Goal: Task Accomplishment & Management: Manage account settings

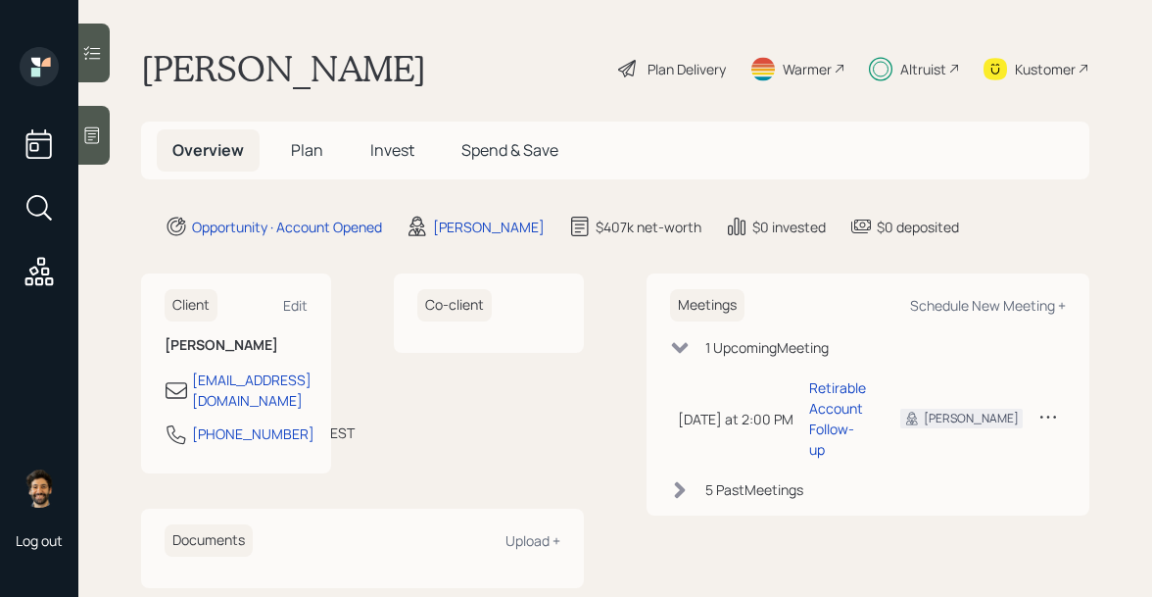
click at [379, 155] on span "Invest" at bounding box center [392, 150] width 44 height 22
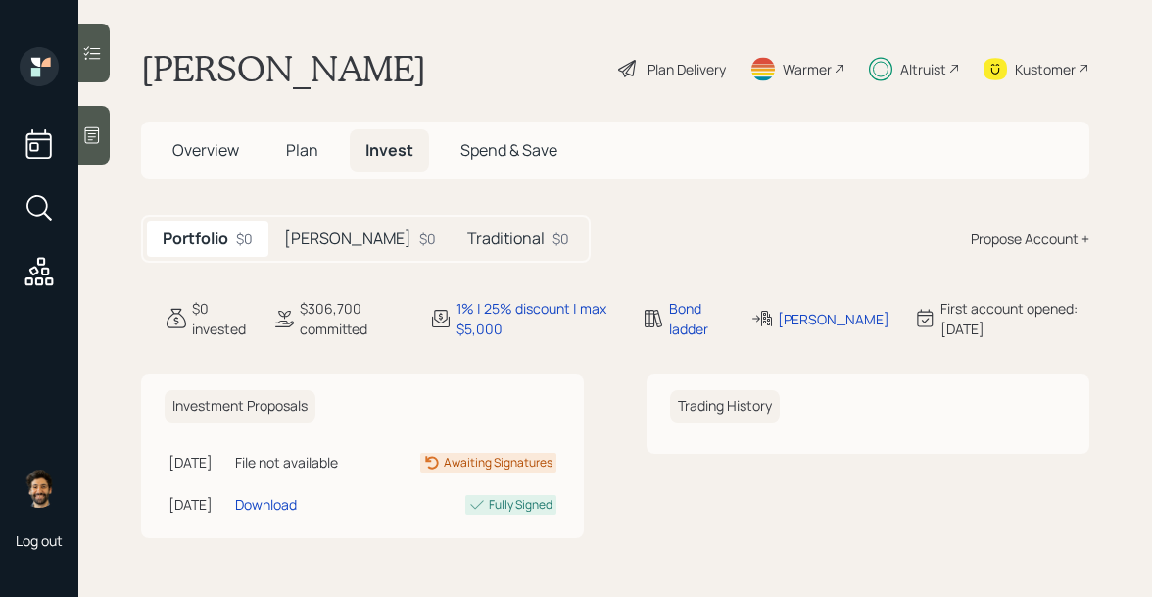
click at [452, 250] on div "Traditional $0" at bounding box center [518, 239] width 133 height 36
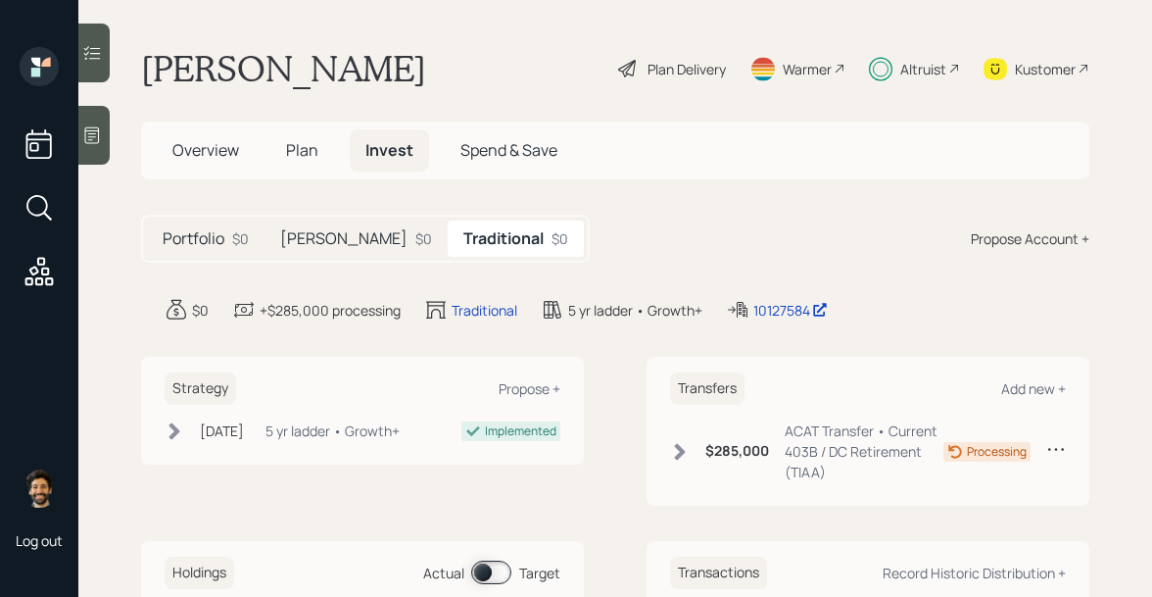
click at [297, 242] on h5 "[PERSON_NAME]" at bounding box center [343, 238] width 127 height 19
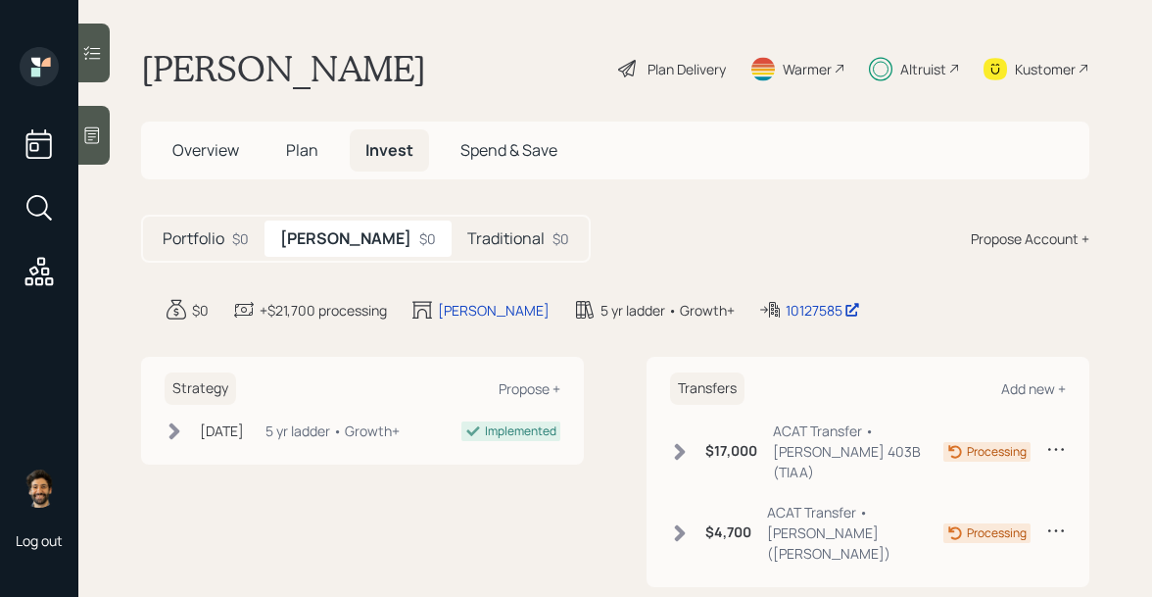
click at [467, 234] on h5 "Traditional" at bounding box center [505, 238] width 77 height 19
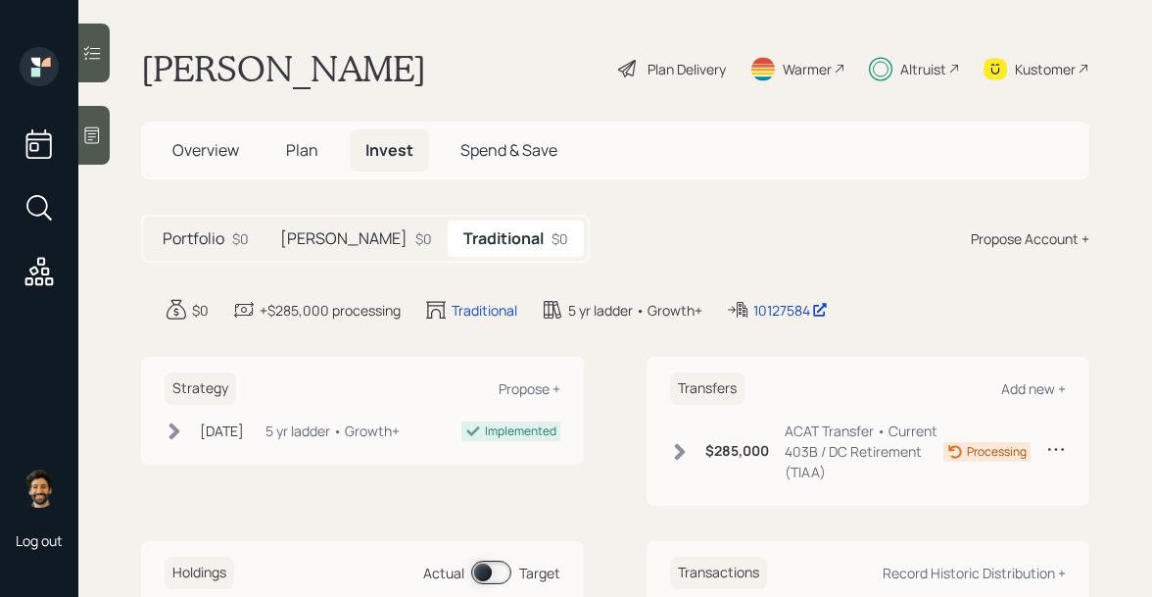
click at [311, 237] on h5 "[PERSON_NAME]" at bounding box center [343, 238] width 127 height 19
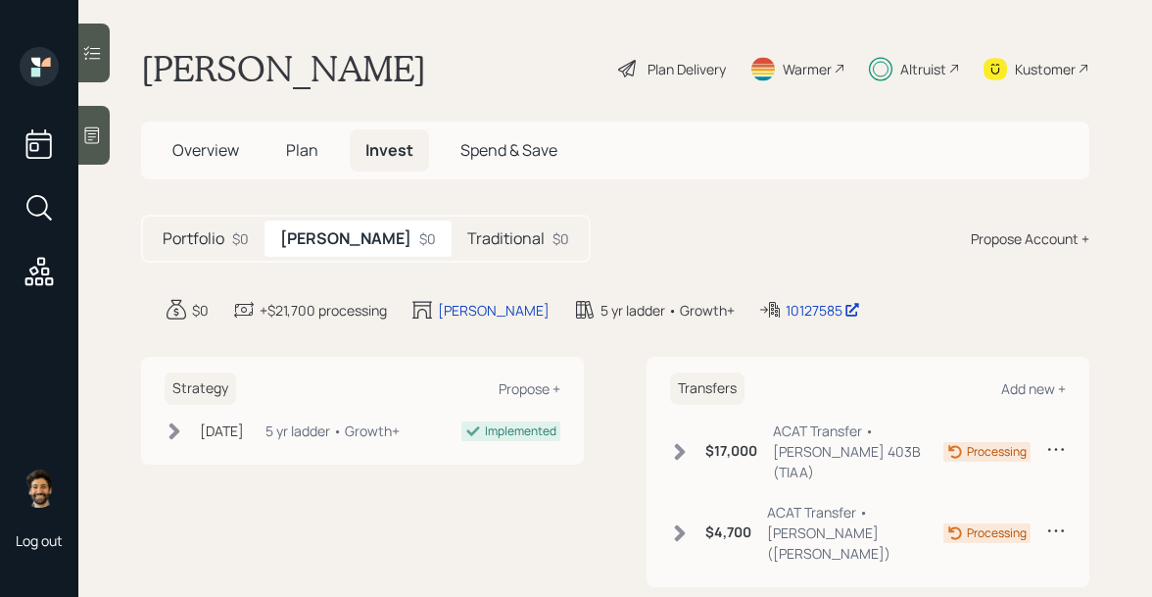
click at [467, 232] on h5 "Traditional" at bounding box center [505, 238] width 77 height 19
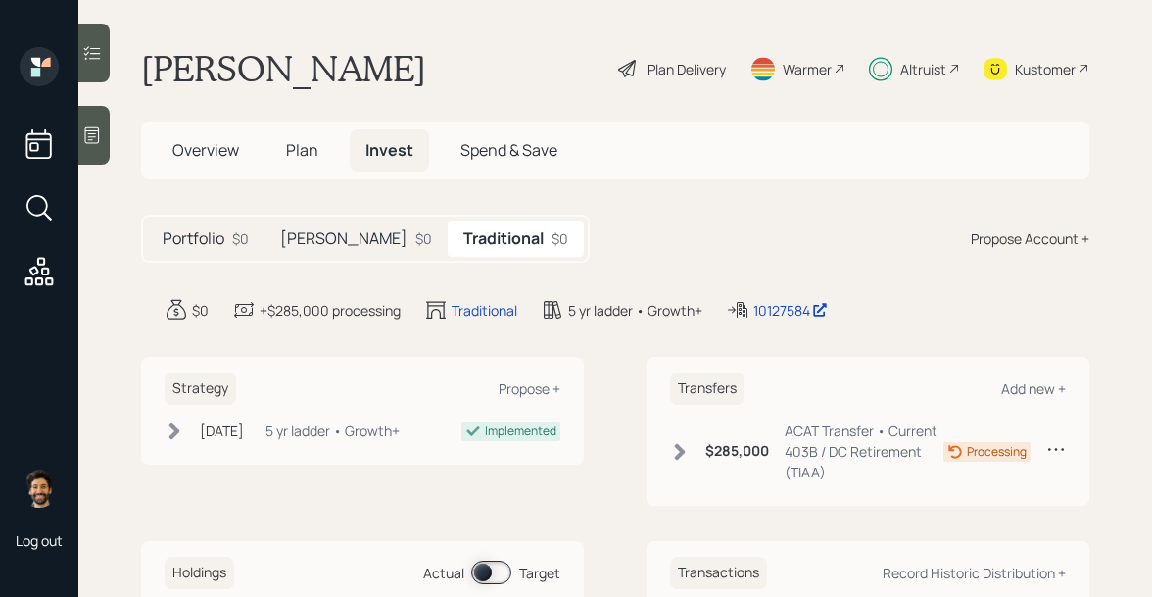
click at [416, 240] on div "$0" at bounding box center [424, 238] width 17 height 21
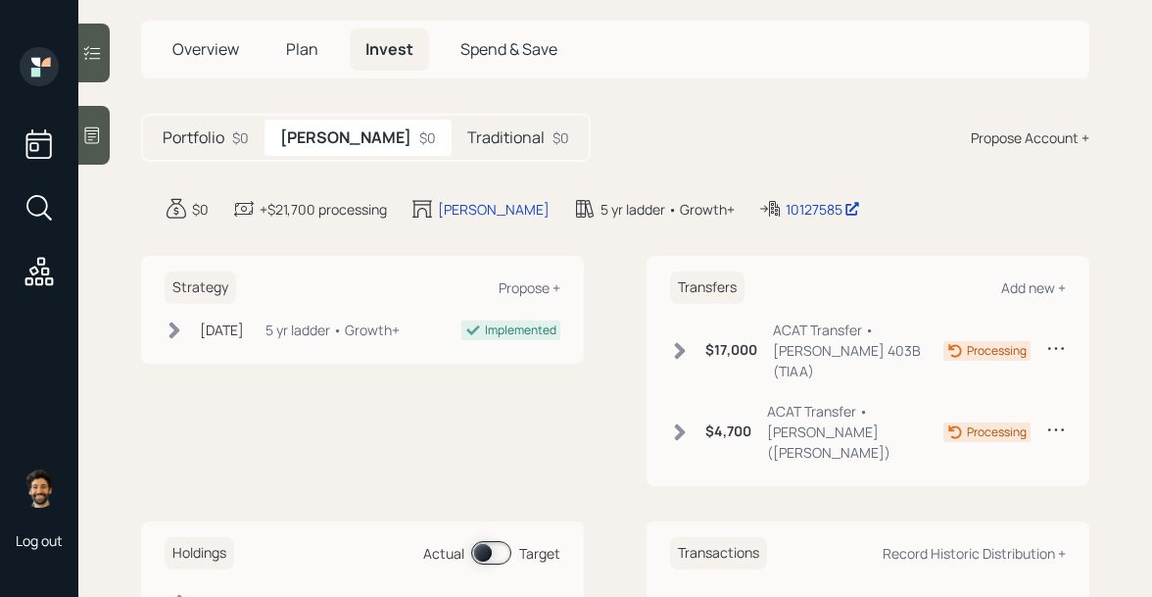
scroll to position [136, 0]
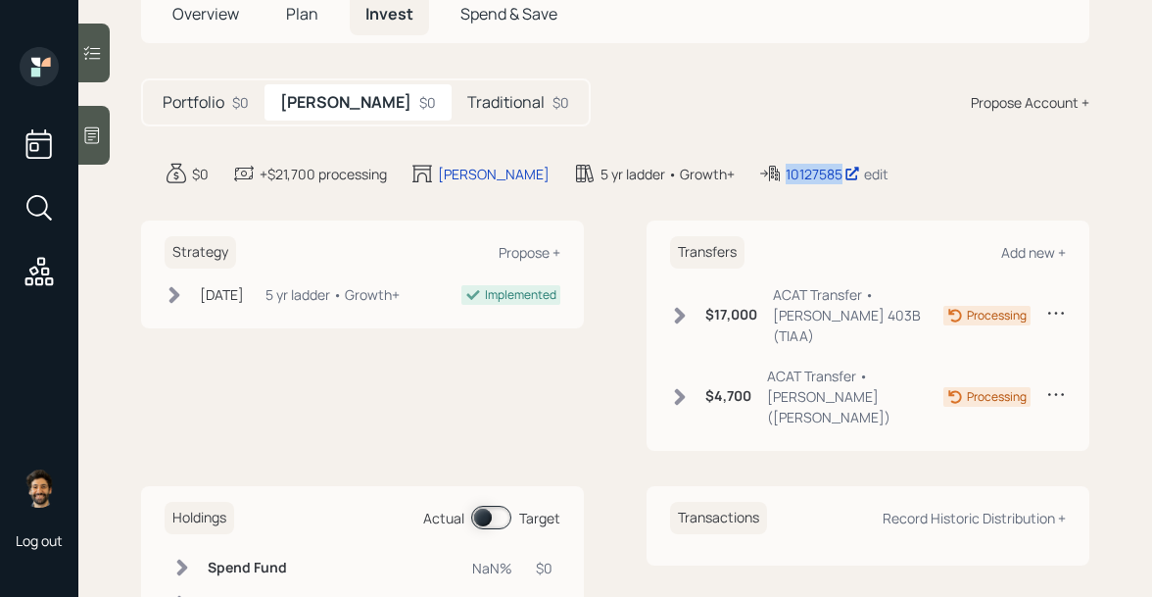
drag, startPoint x: 761, startPoint y: 173, endPoint x: 686, endPoint y: 179, distance: 75.7
click at [759, 179] on div "10127585 edit" at bounding box center [824, 174] width 130 height 24
click at [759, 179] on icon at bounding box center [771, 174] width 24 height 24
drag, startPoint x: 704, startPoint y: 175, endPoint x: 779, endPoint y: 177, distance: 75.5
click at [779, 177] on div "10127585 edit" at bounding box center [824, 174] width 130 height 24
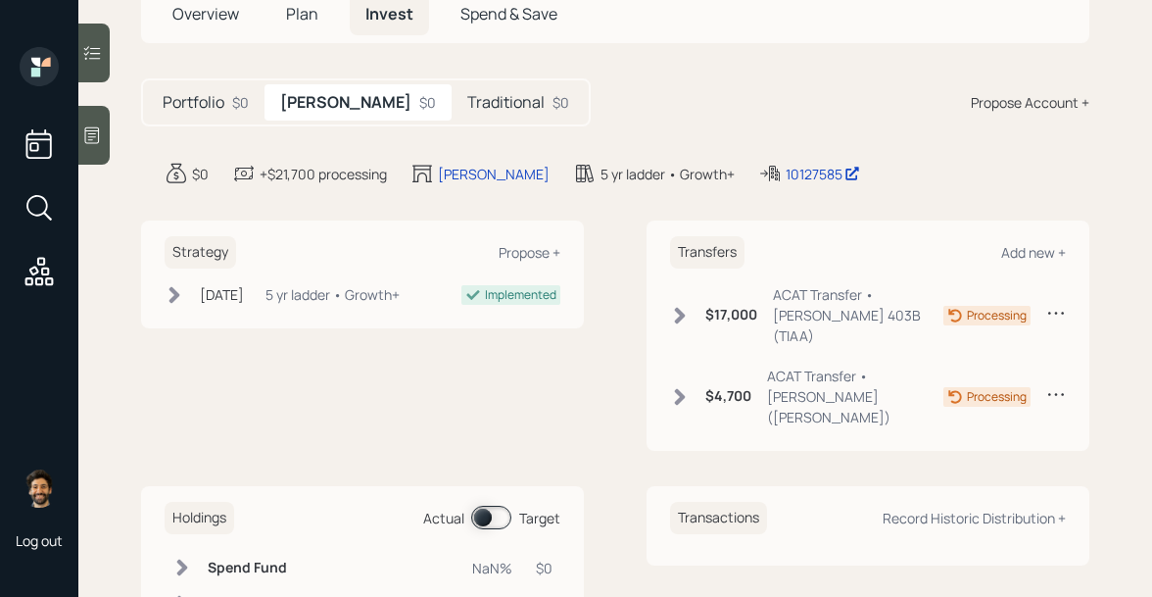
click at [467, 97] on h5 "Traditional" at bounding box center [505, 102] width 77 height 19
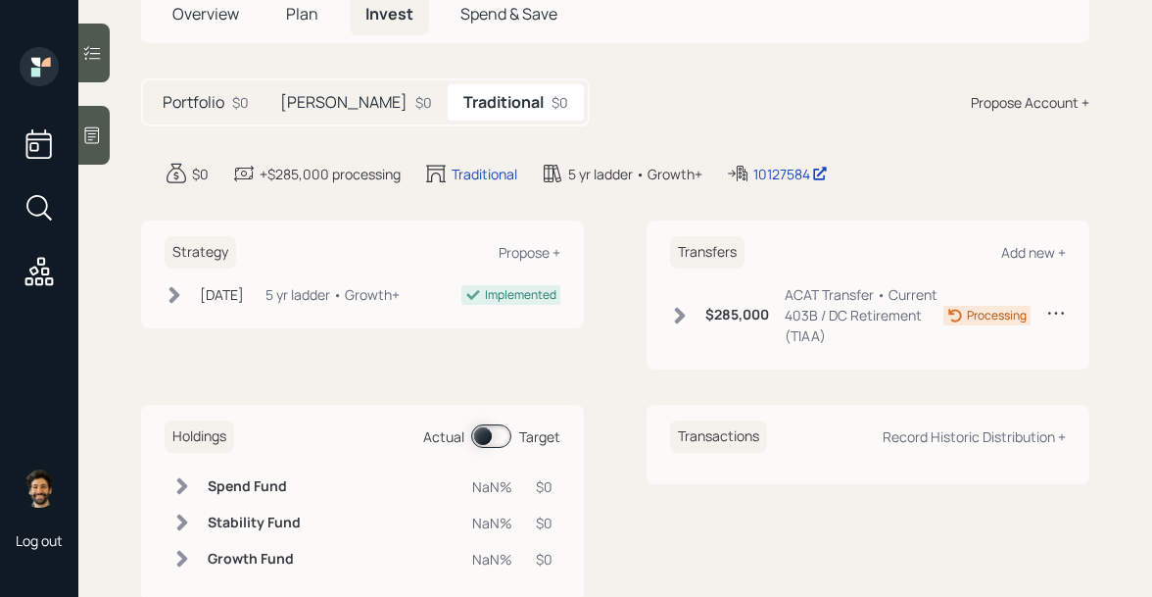
click at [416, 108] on div "$0" at bounding box center [424, 102] width 17 height 21
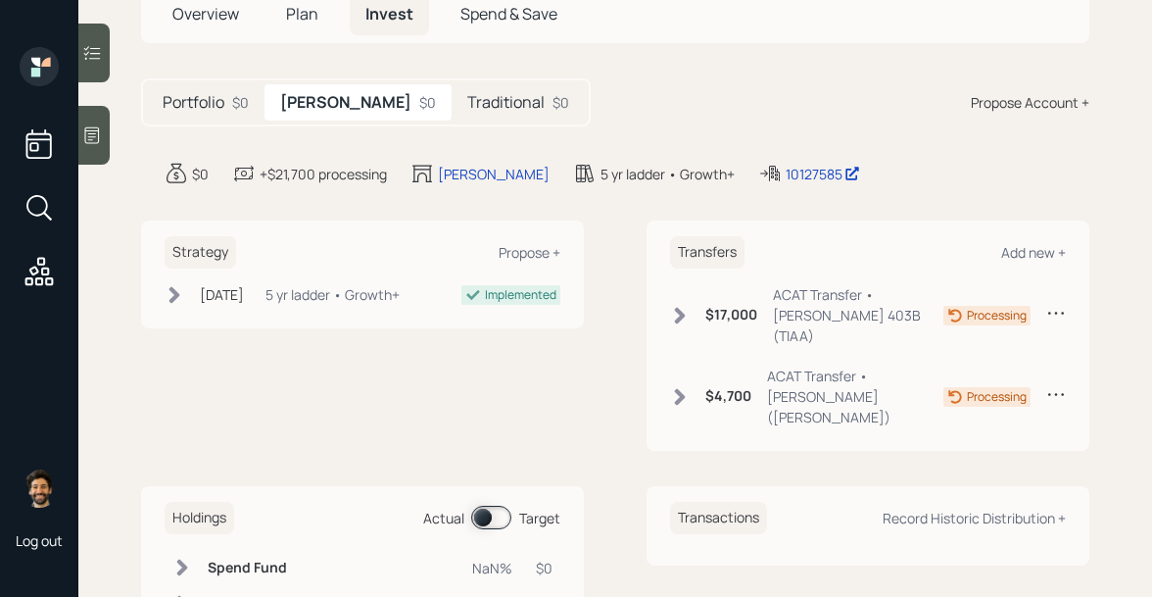
click at [467, 95] on h5 "Traditional" at bounding box center [505, 102] width 77 height 19
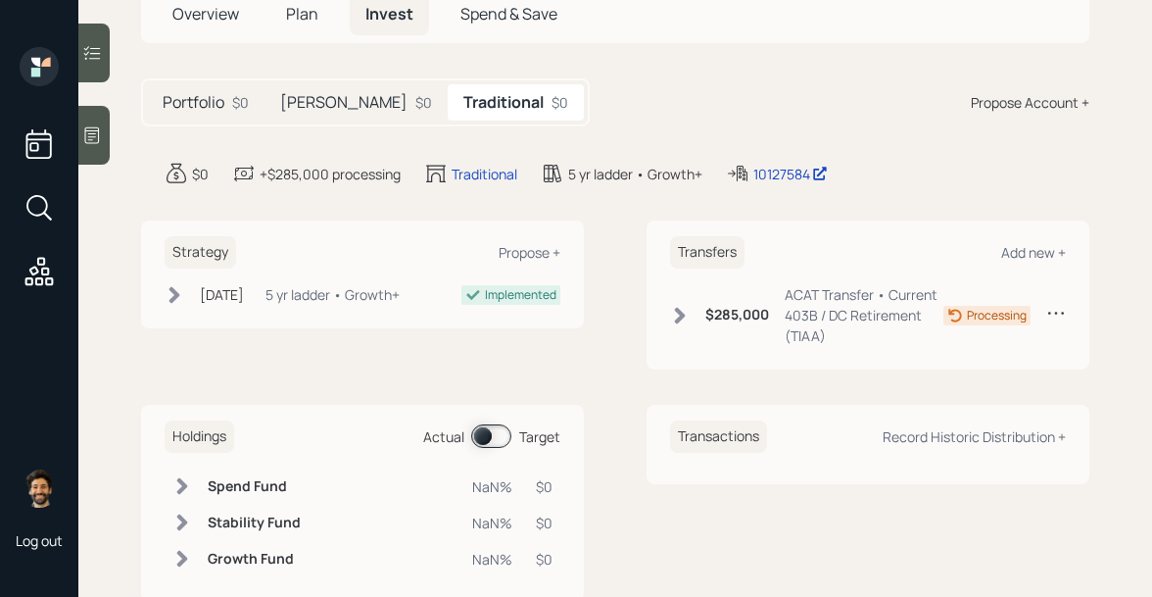
click at [298, 109] on h5 "[PERSON_NAME]" at bounding box center [343, 102] width 127 height 19
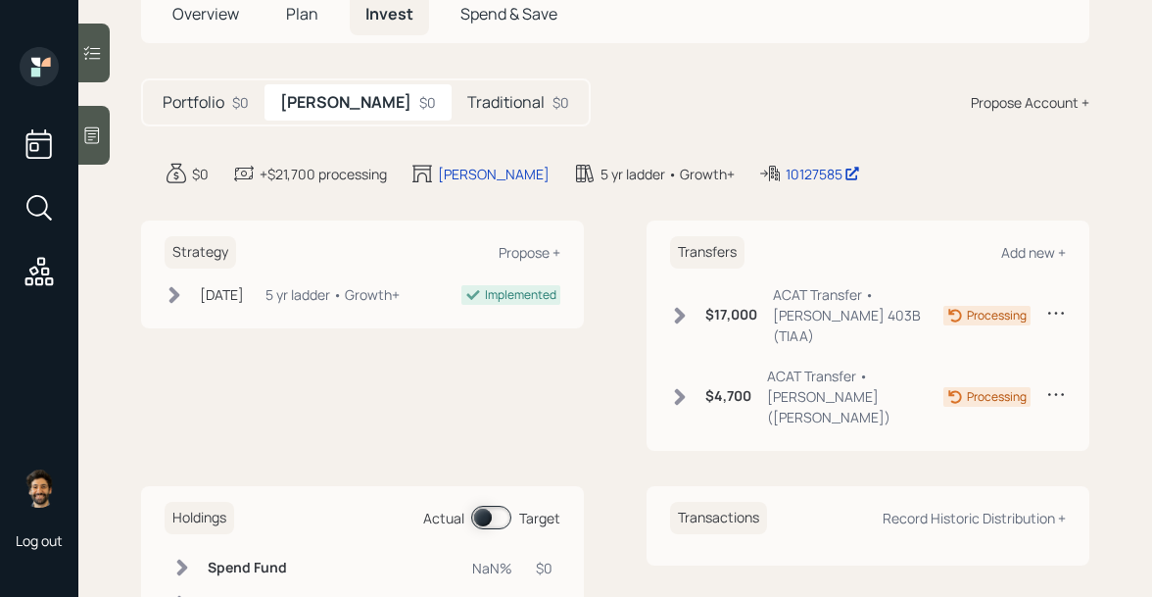
click at [467, 107] on h5 "Traditional" at bounding box center [505, 102] width 77 height 19
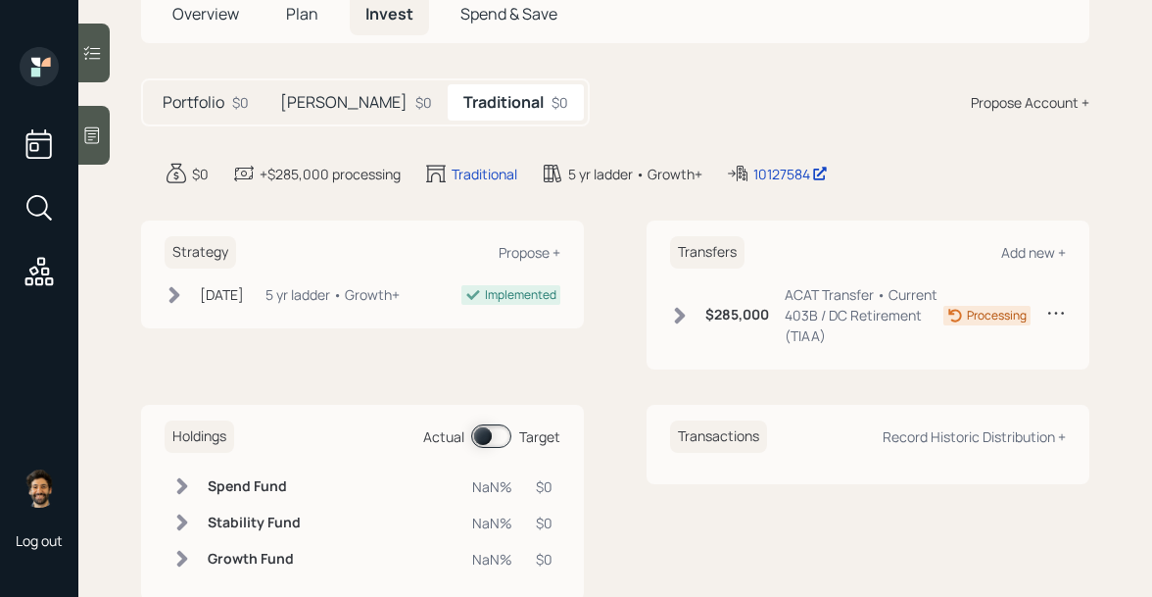
click at [300, 109] on h5 "[PERSON_NAME]" at bounding box center [343, 102] width 127 height 19
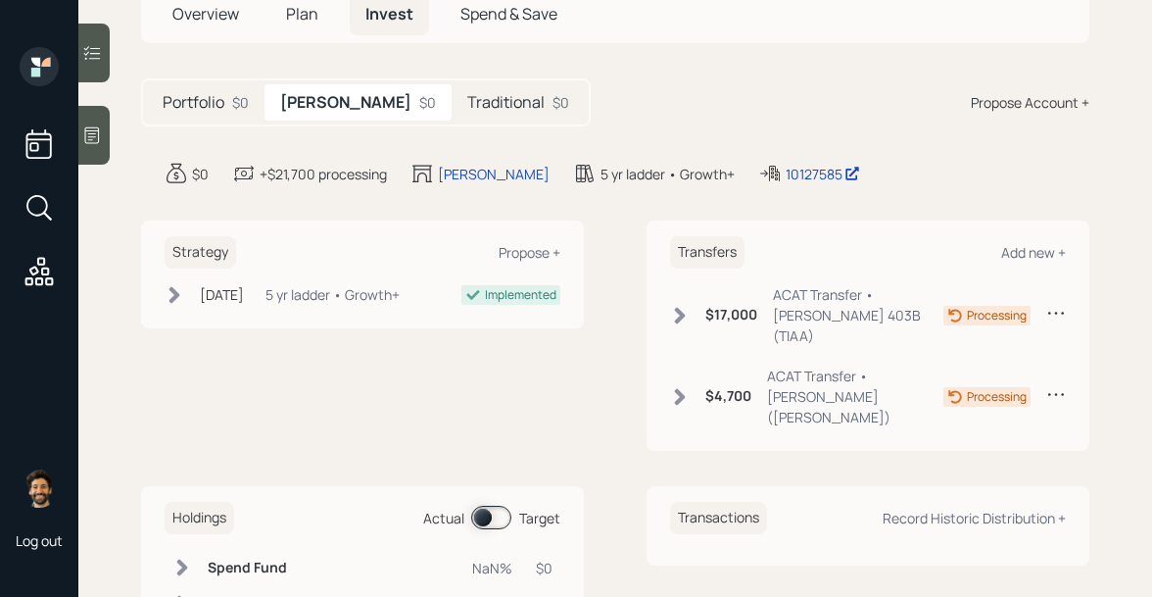
click at [467, 100] on h5 "Traditional" at bounding box center [505, 102] width 77 height 19
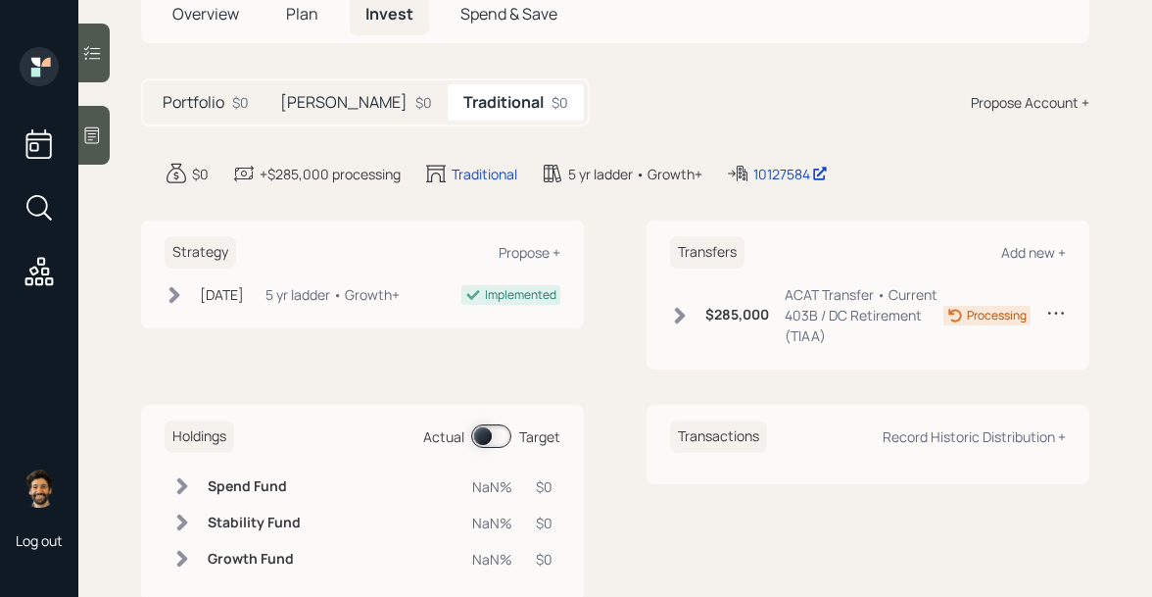
click at [308, 102] on h5 "[PERSON_NAME]" at bounding box center [343, 102] width 127 height 19
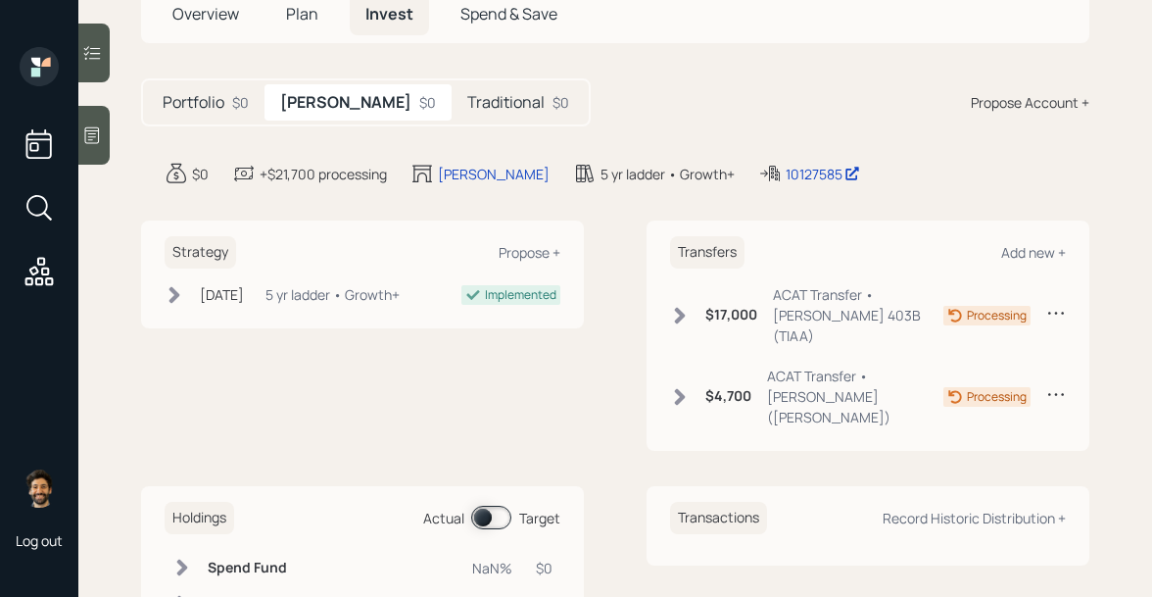
click at [467, 98] on h5 "Traditional" at bounding box center [505, 102] width 77 height 19
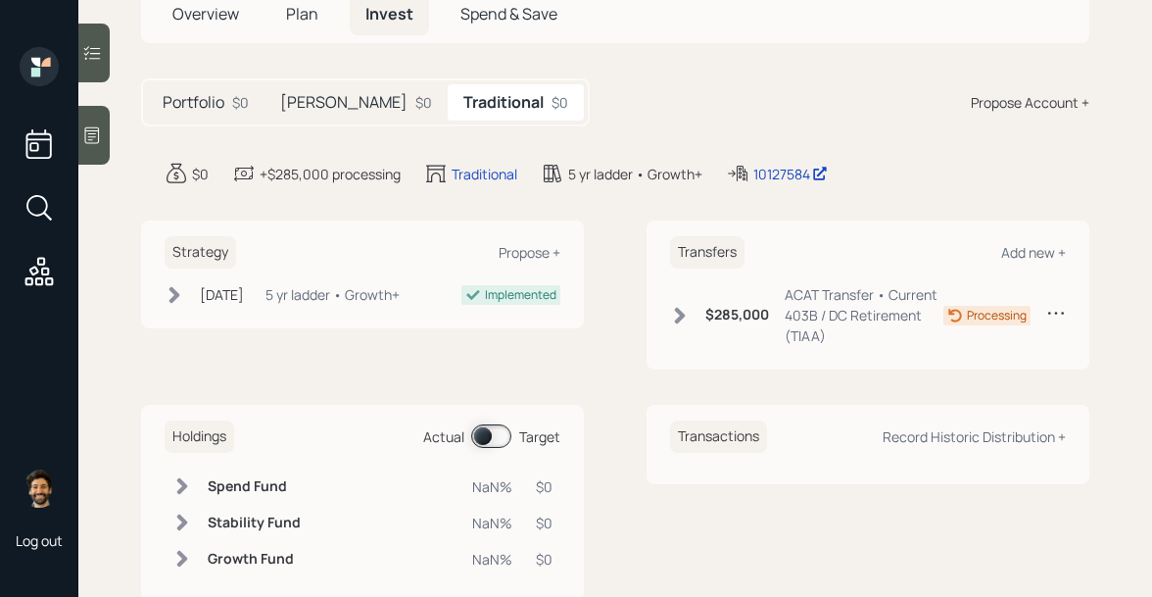
click at [342, 99] on div "[PERSON_NAME] $0" at bounding box center [356, 102] width 183 height 36
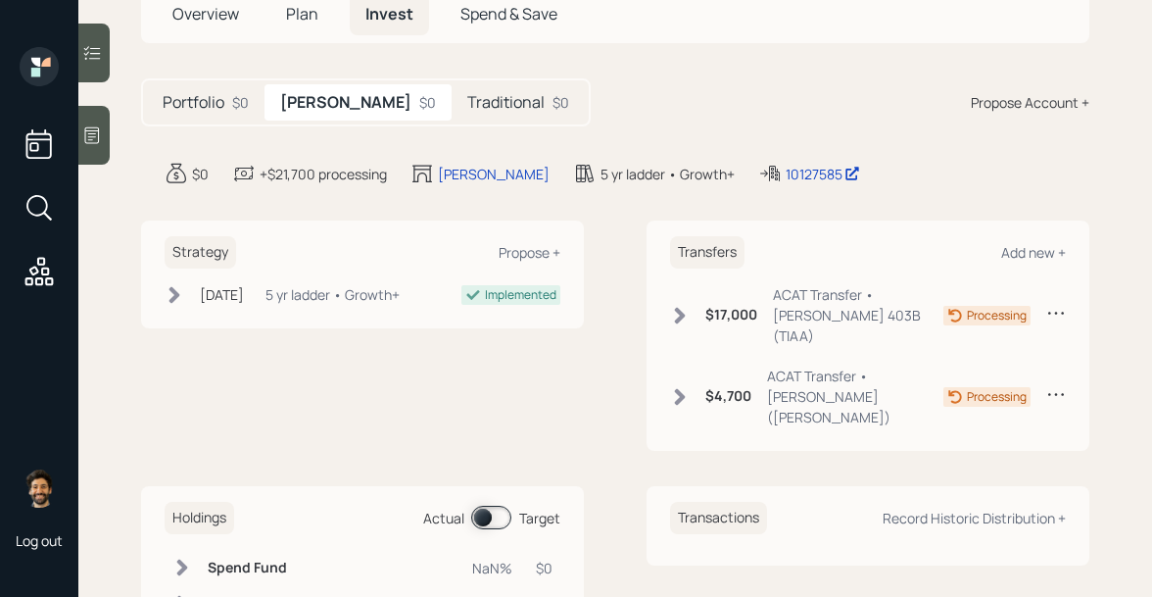
click at [467, 97] on h5 "Traditional" at bounding box center [505, 102] width 77 height 19
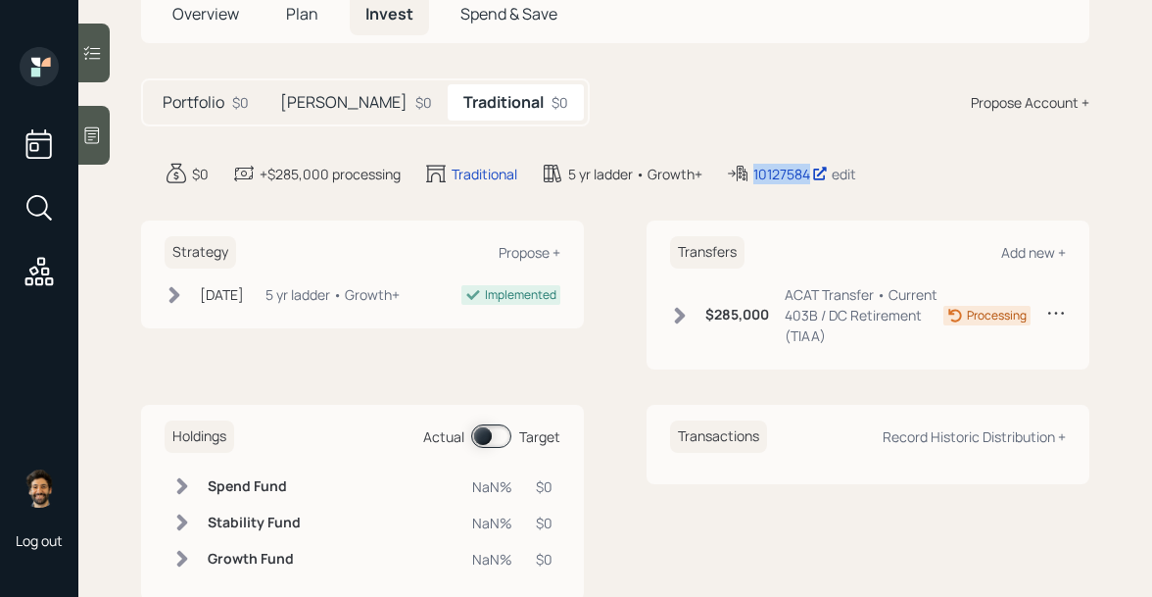
drag, startPoint x: 757, startPoint y: 179, endPoint x: 832, endPoint y: 181, distance: 75.5
click at [832, 181] on div "10127584 edit" at bounding box center [805, 174] width 103 height 21
click at [219, 110] on h5 "Portfolio" at bounding box center [194, 102] width 62 height 19
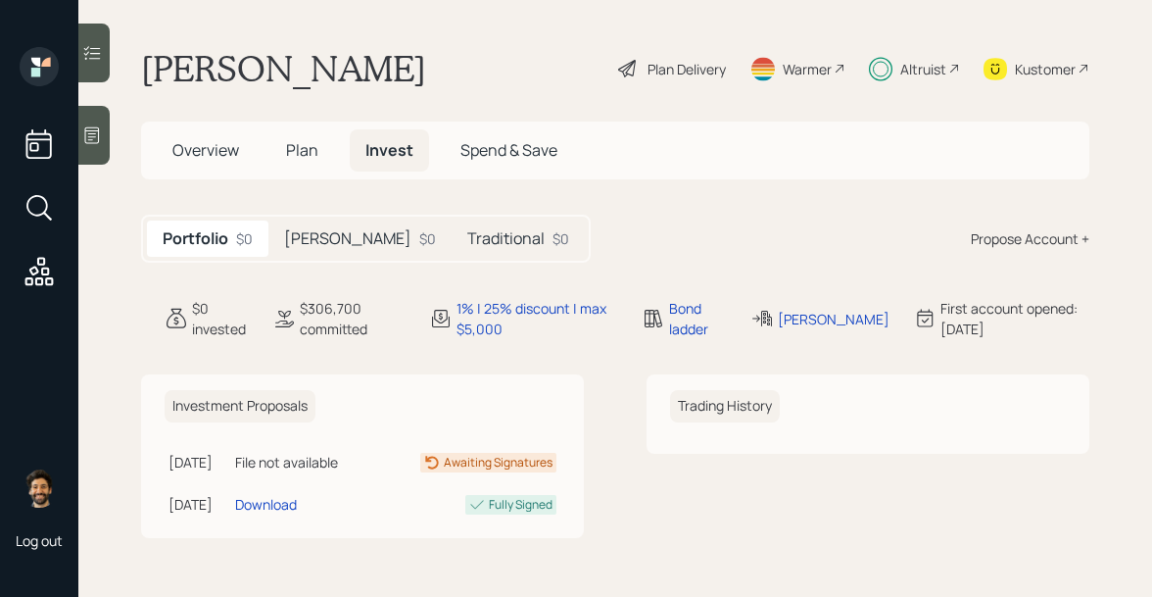
click at [106, 145] on div at bounding box center [93, 135] width 31 height 59
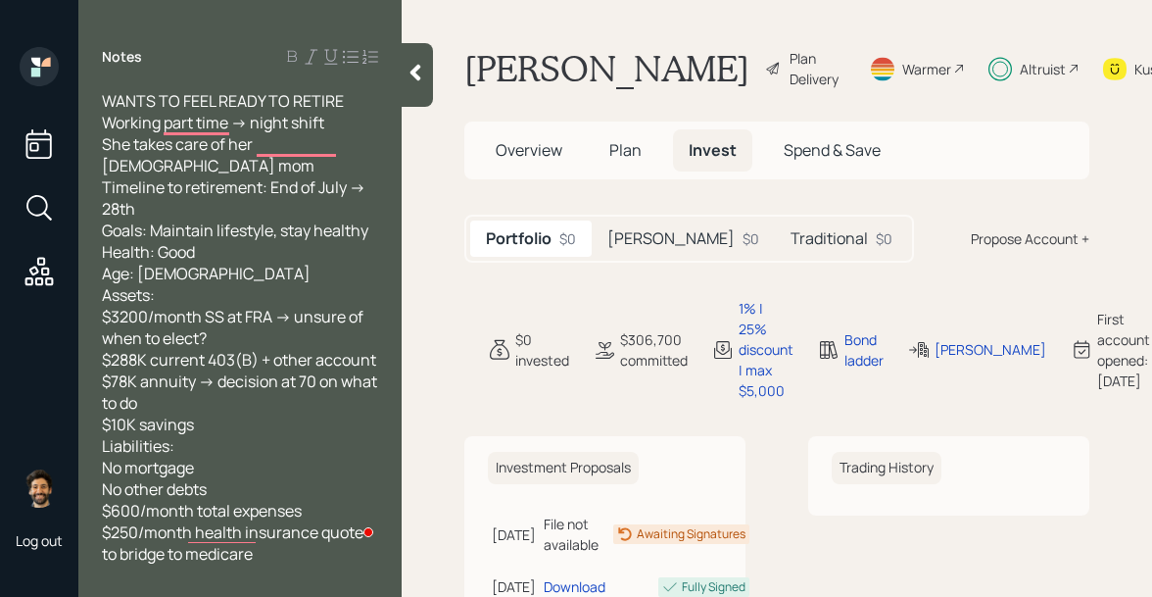
click at [422, 80] on icon at bounding box center [416, 73] width 20 height 20
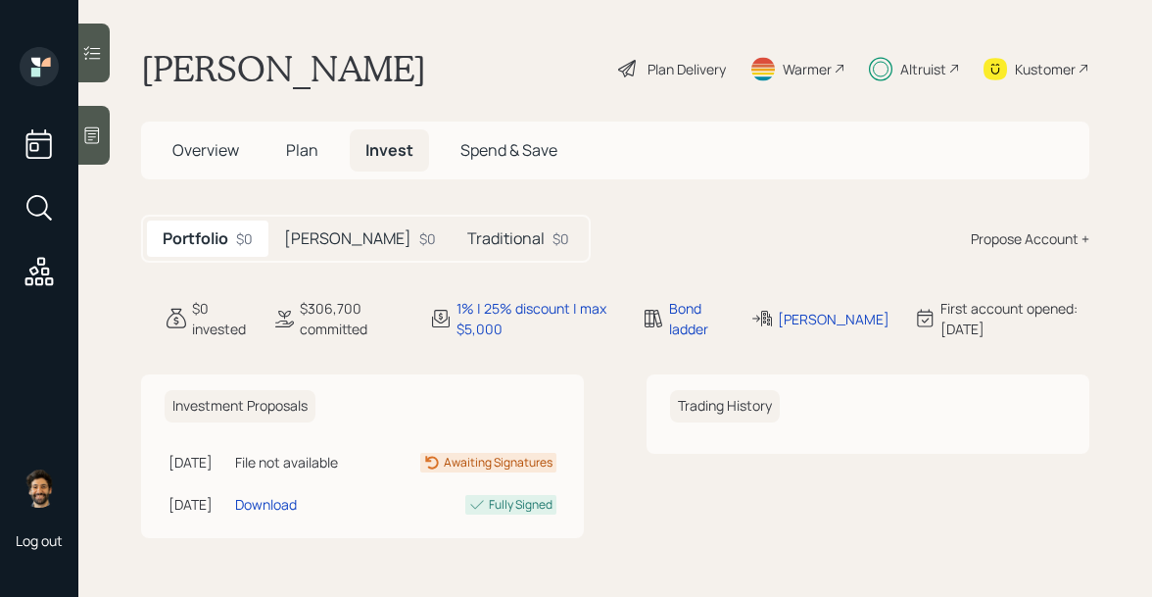
click at [98, 137] on icon at bounding box center [92, 135] width 20 height 20
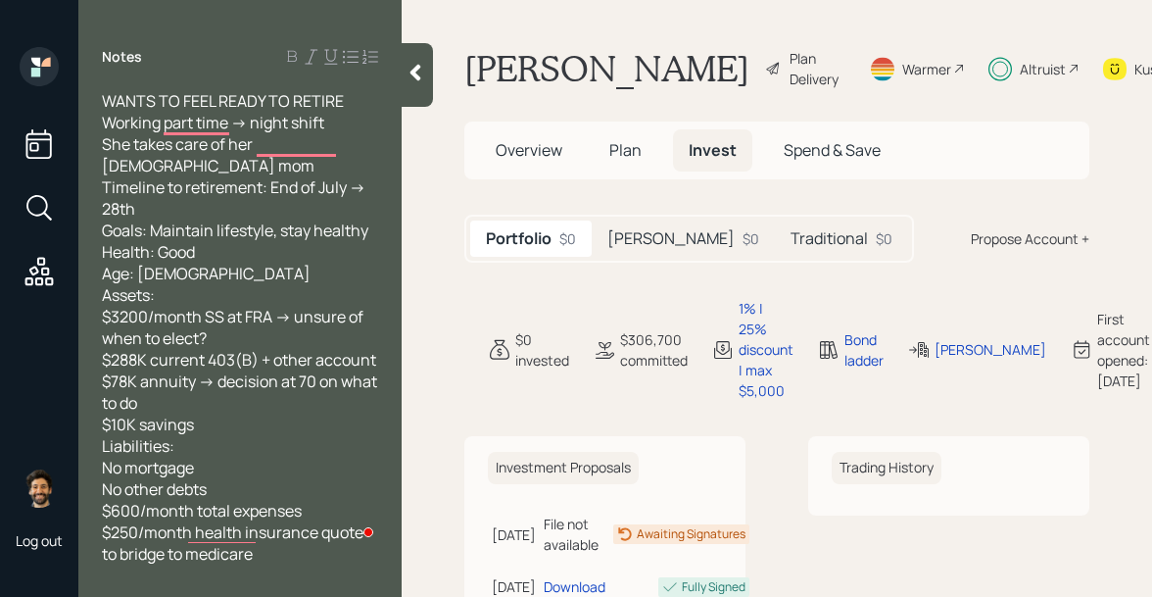
click at [421, 72] on icon at bounding box center [416, 73] width 20 height 20
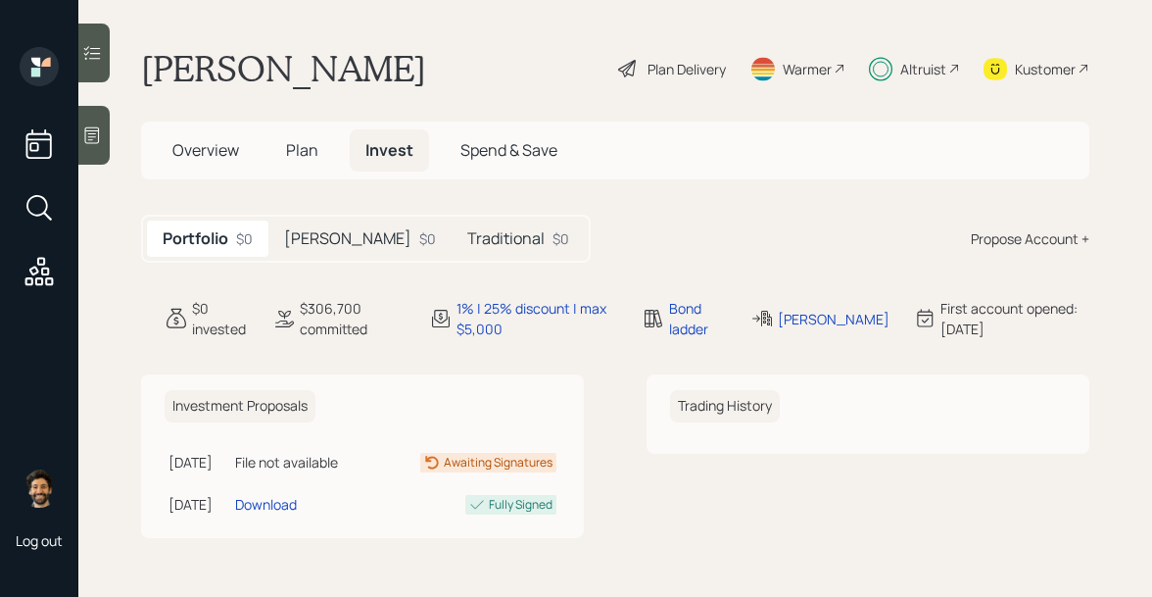
click at [419, 238] on div "$0" at bounding box center [427, 238] width 17 height 21
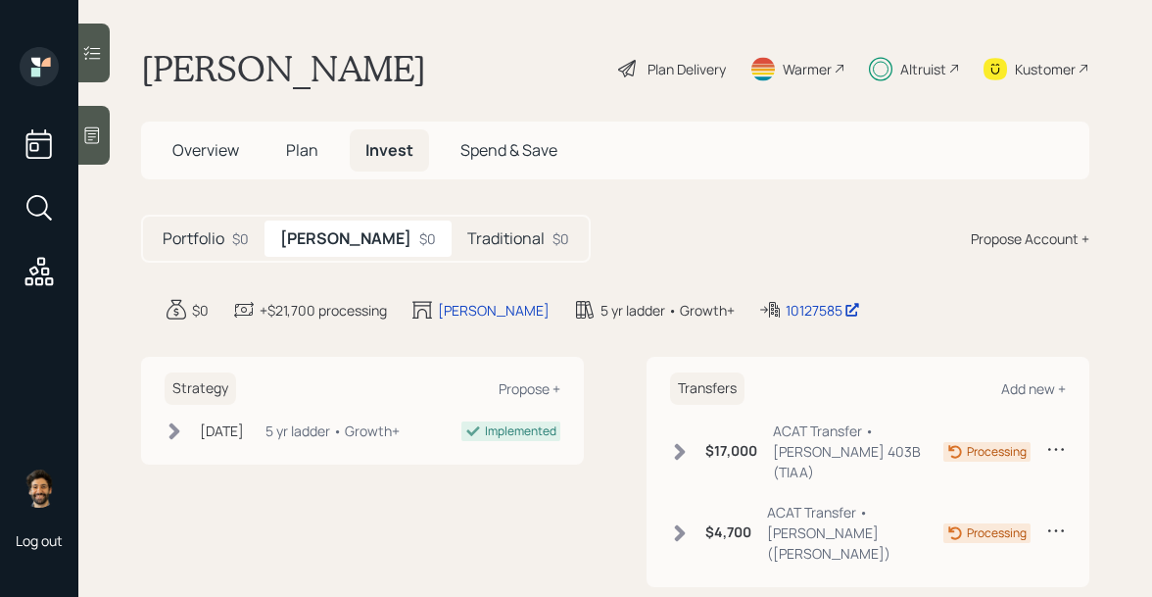
click at [452, 252] on div "Traditional $0" at bounding box center [518, 239] width 133 height 36
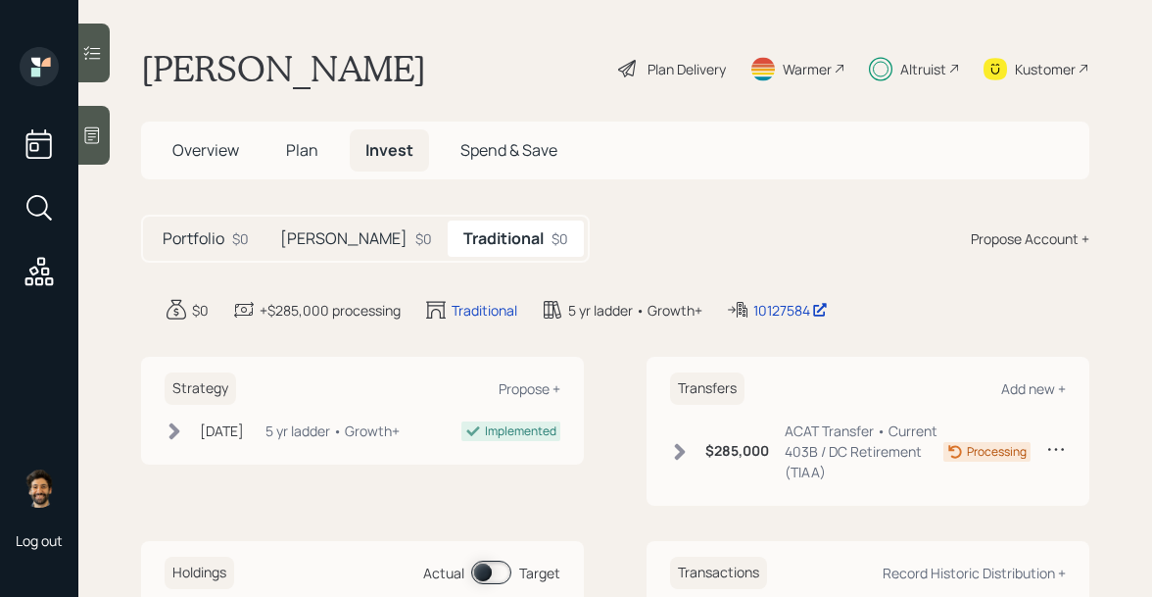
click at [310, 233] on h5 "[PERSON_NAME]" at bounding box center [343, 238] width 127 height 19
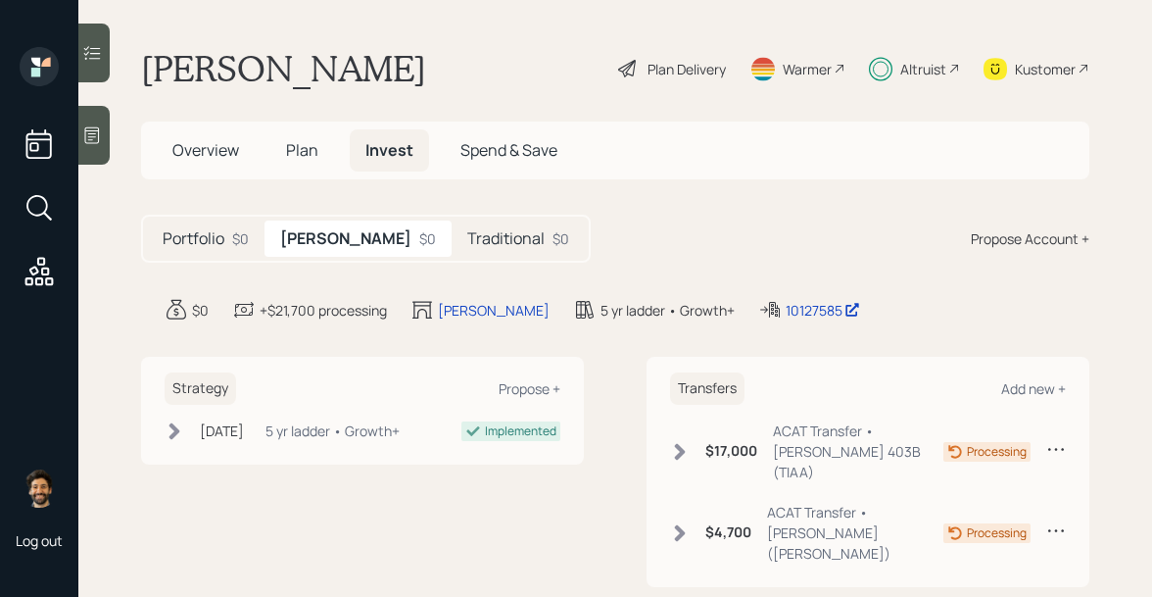
click at [467, 237] on h5 "Traditional" at bounding box center [505, 238] width 77 height 19
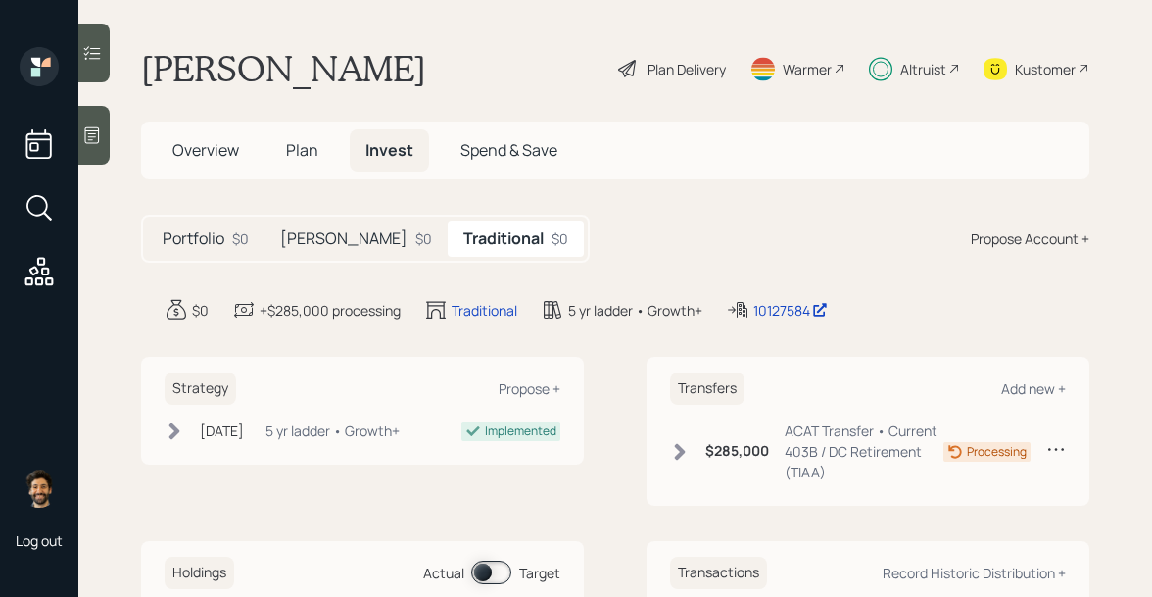
click at [316, 233] on div "[PERSON_NAME] $0" at bounding box center [356, 239] width 183 height 36
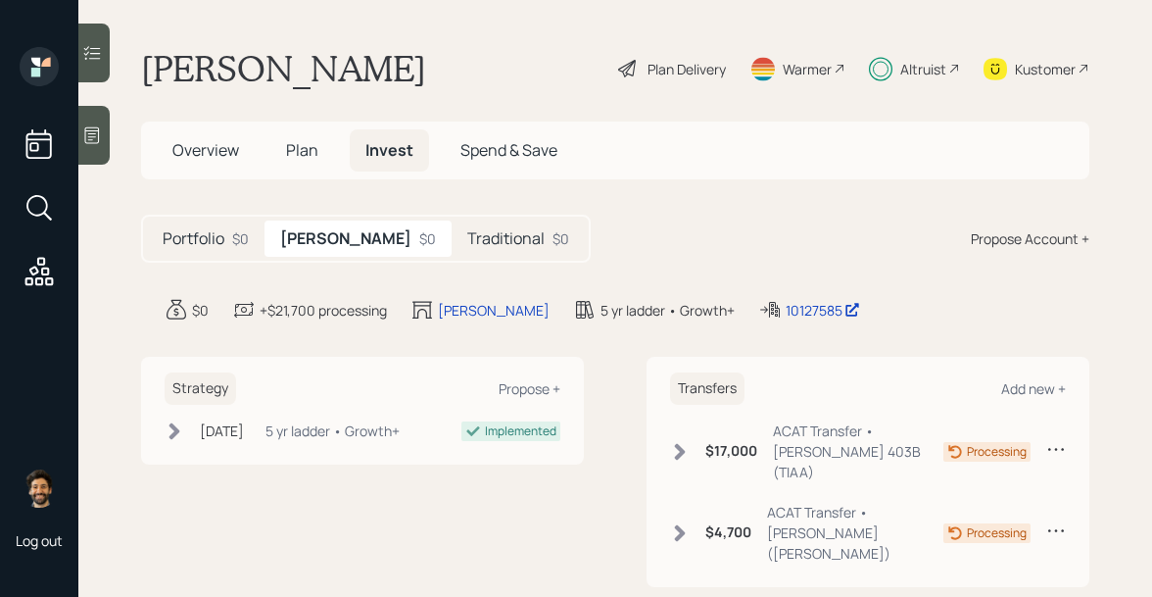
click at [467, 229] on h5 "Traditional" at bounding box center [505, 238] width 77 height 19
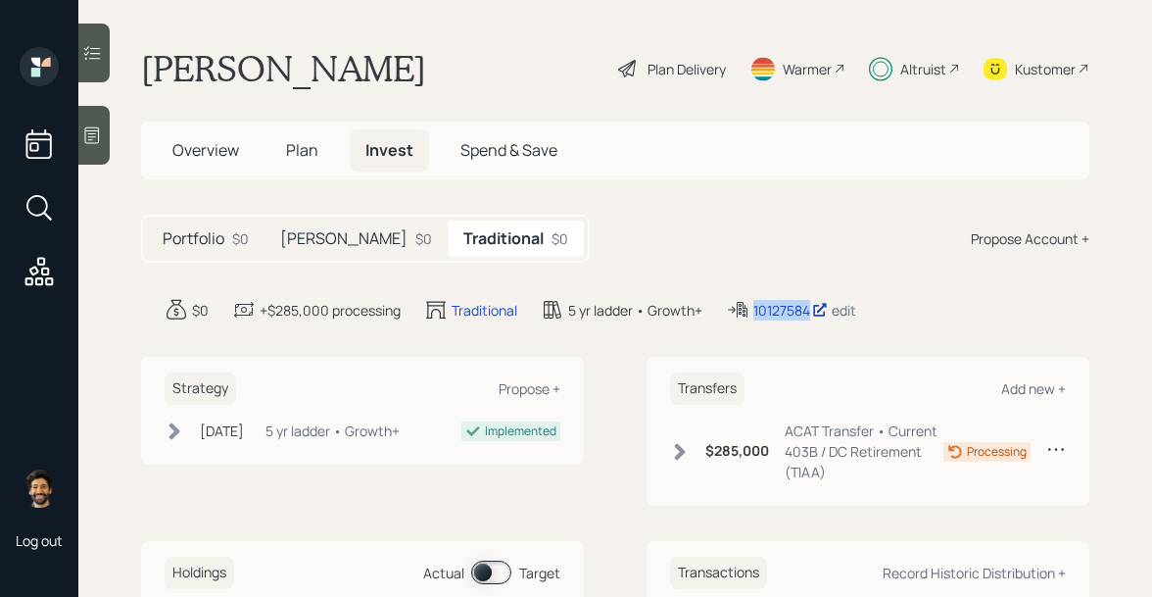
drag, startPoint x: 812, startPoint y: 313, endPoint x: 738, endPoint y: 314, distance: 74.5
click at [738, 314] on div "10127584 edit" at bounding box center [791, 310] width 130 height 24
click at [310, 242] on h5 "[PERSON_NAME]" at bounding box center [343, 238] width 127 height 19
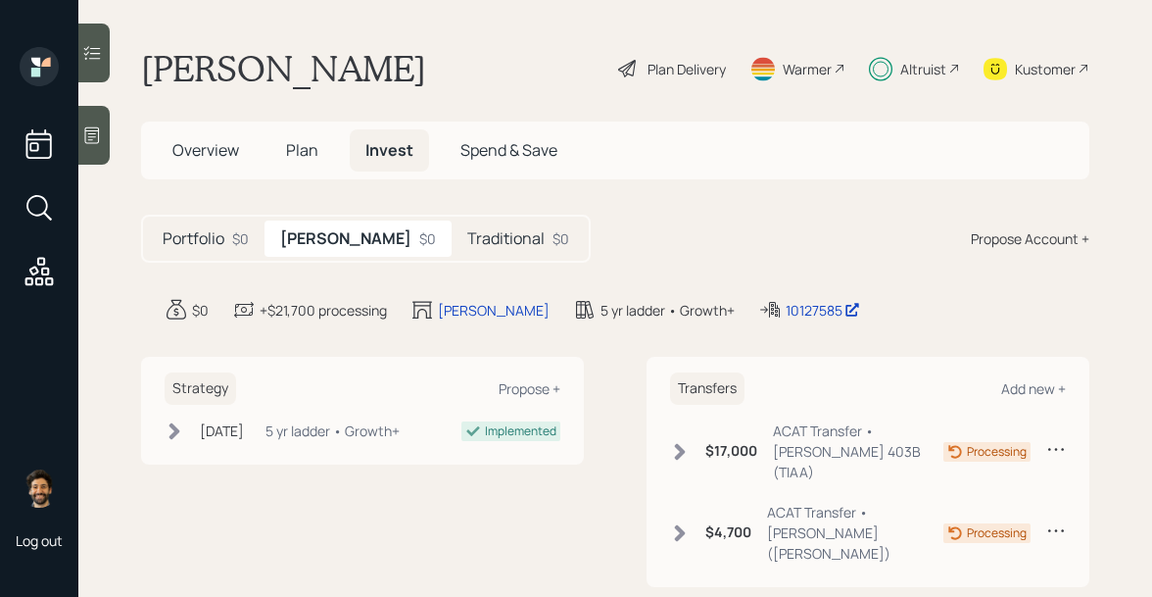
click at [1036, 65] on div "Kustomer" at bounding box center [1045, 69] width 61 height 21
